Goal: Transaction & Acquisition: Download file/media

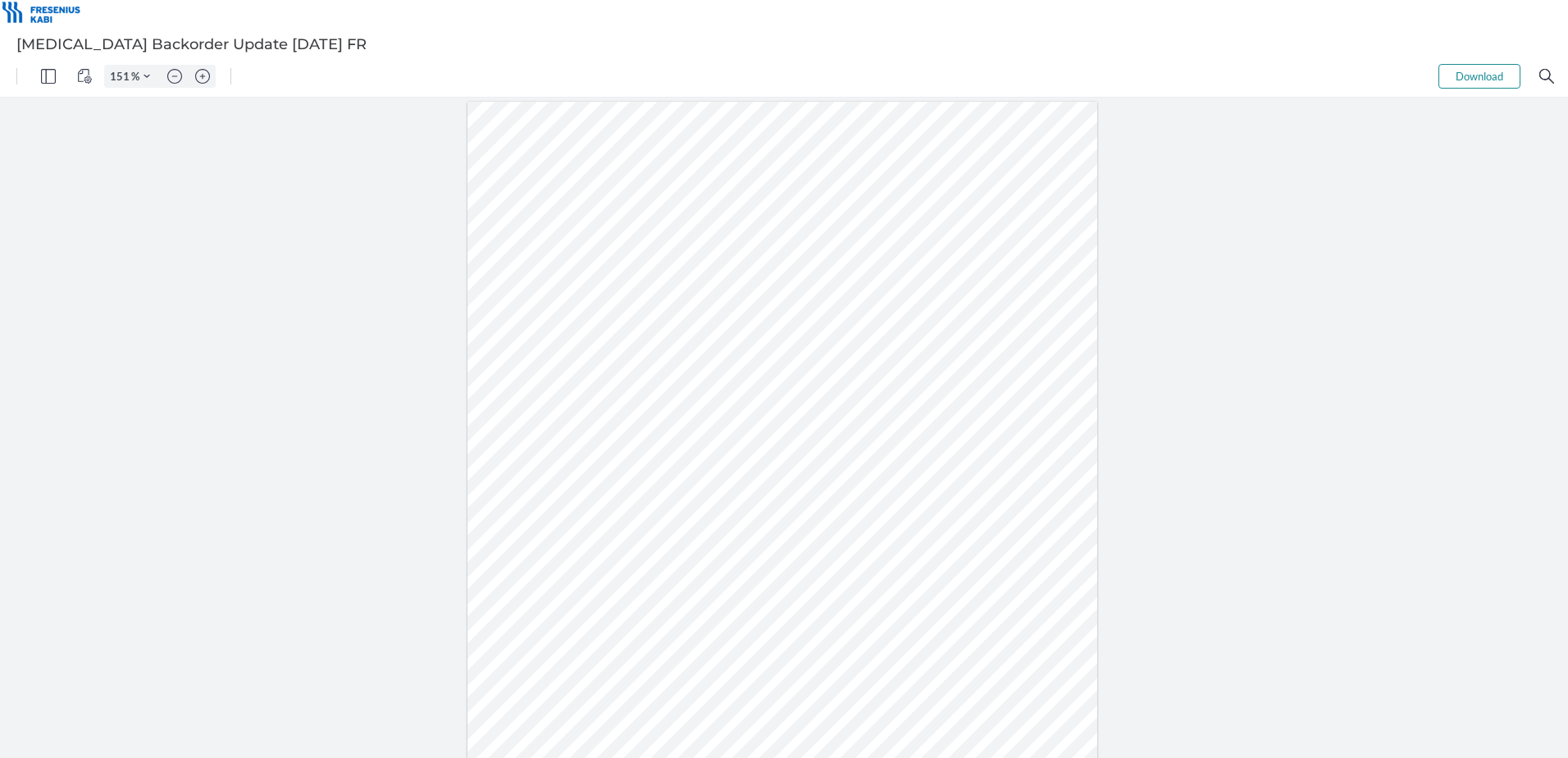
type input "201"
drag, startPoint x: 513, startPoint y: 435, endPoint x: 454, endPoint y: 438, distance: 59.1
click at [454, 438] on div at bounding box center [783, 355] width 1007 height 1304
type input "201"
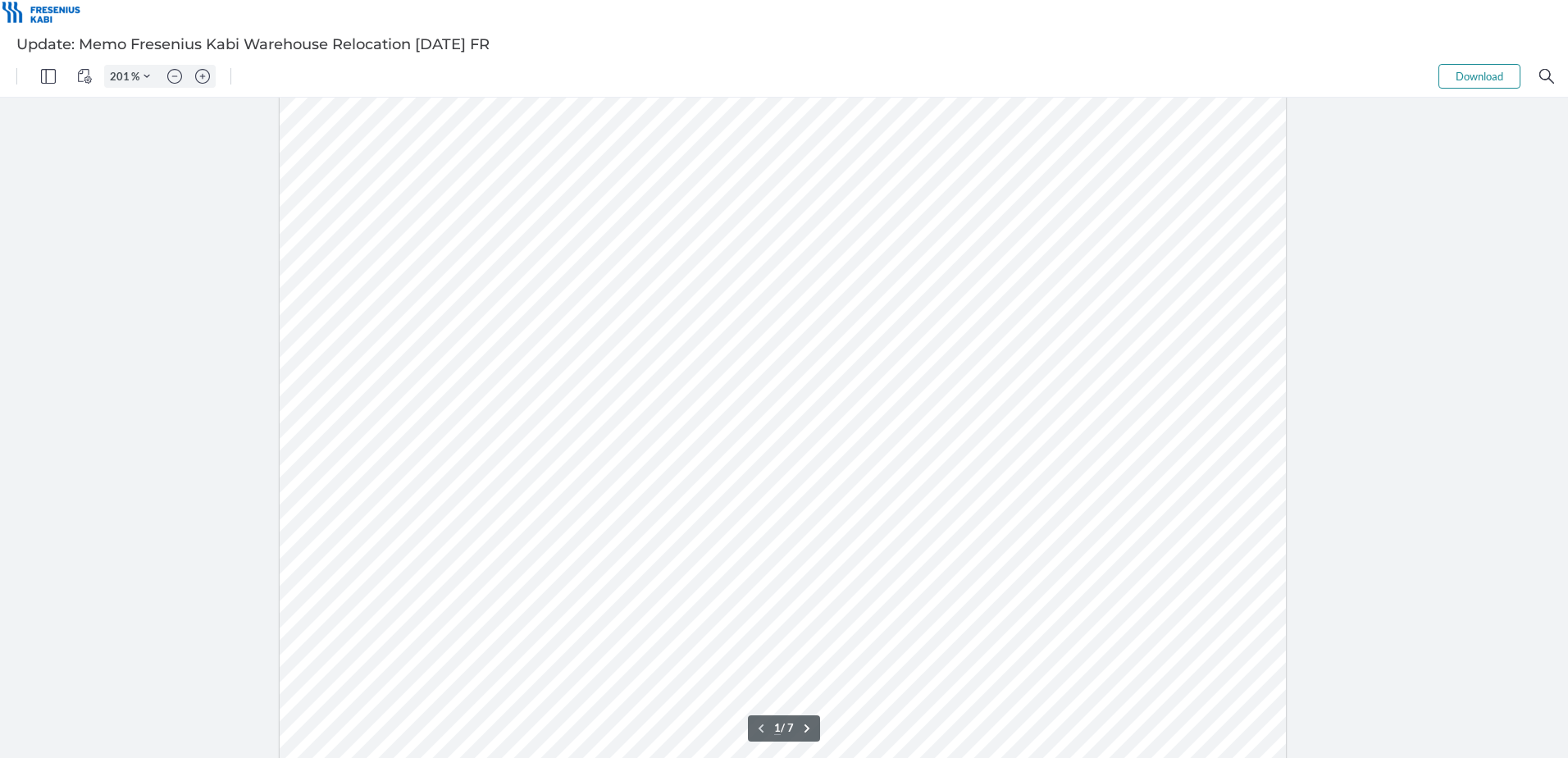
scroll to position [574, 0]
type input "2"
click at [1502, 78] on button "Download" at bounding box center [1479, 76] width 82 height 25
